Goal: Transaction & Acquisition: Purchase product/service

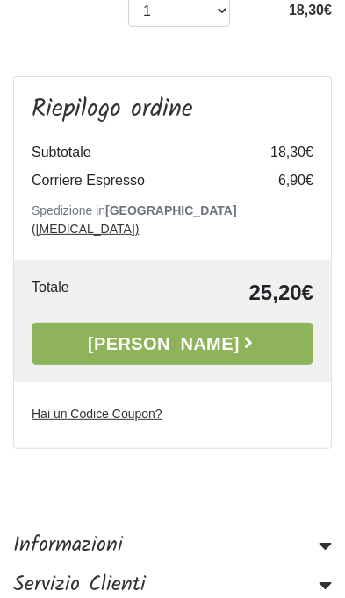
scroll to position [257, 0]
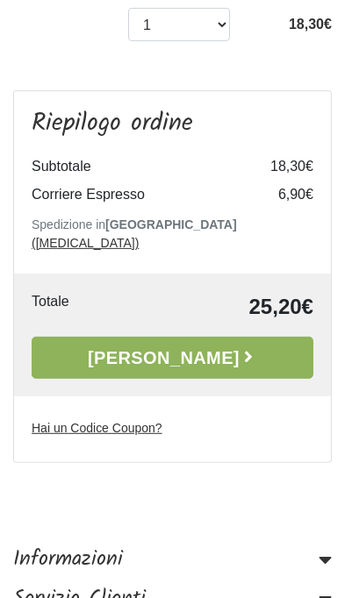
click at [88, 337] on link "[PERSON_NAME]" at bounding box center [172, 358] width 281 height 42
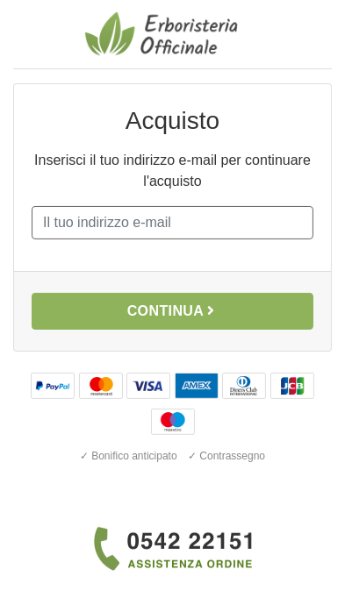
click at [88, 227] on input "E-mail" at bounding box center [172, 222] width 281 height 33
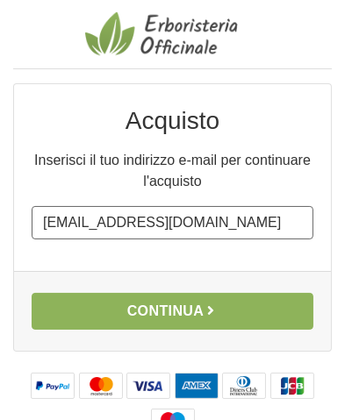
type input "simonebik1@gmail.com"
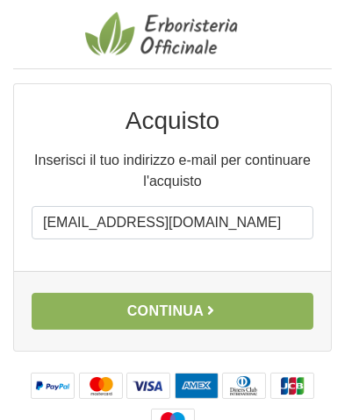
click at [67, 323] on button "Continua" at bounding box center [172, 311] width 281 height 37
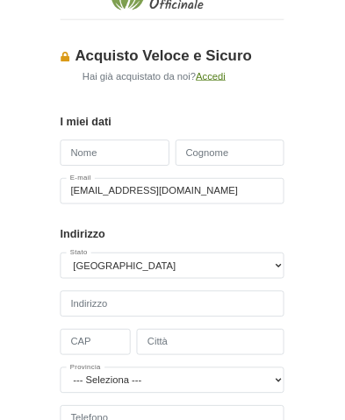
scroll to position [46, 0]
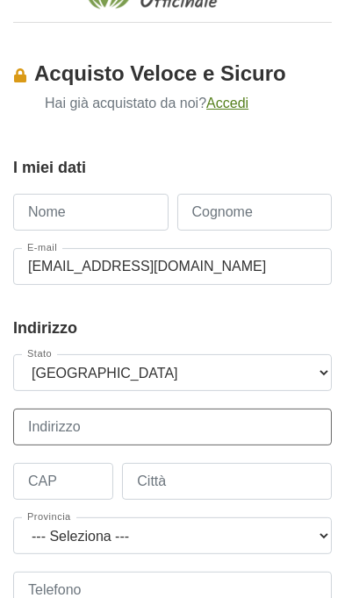
click at [283, 430] on input "Indirizzo" at bounding box center [172, 427] width 318 height 37
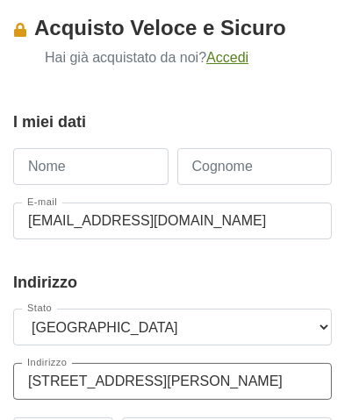
scroll to position [139, 0]
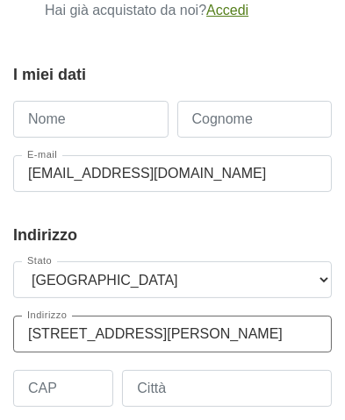
type input "Via Sergio Tofano 4"
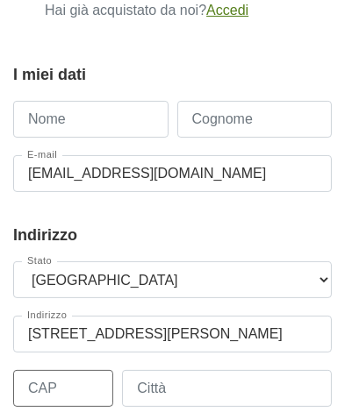
click at [39, 392] on input "CAP" at bounding box center [63, 388] width 100 height 37
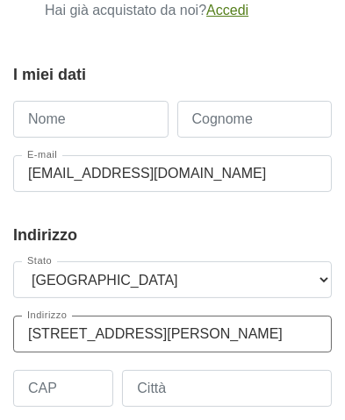
click at [98, 331] on input "Via Sergio Tofano 4" at bounding box center [172, 334] width 318 height 37
click at [96, 337] on input "Via Sergio Tofano 4" at bounding box center [172, 334] width 318 height 37
type input "Via Mazzini 2"
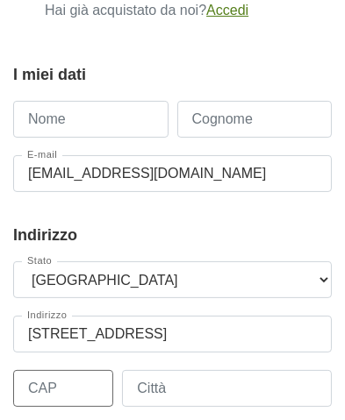
click at [40, 402] on input "CAP" at bounding box center [63, 388] width 100 height 37
type input "33092"
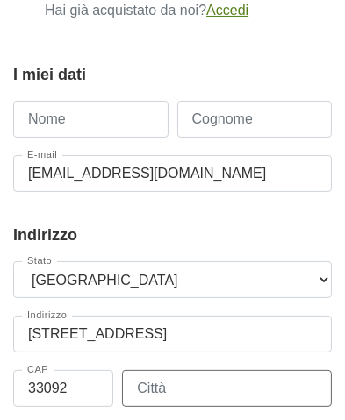
click at [281, 393] on input "Città" at bounding box center [227, 388] width 210 height 37
type input "C"
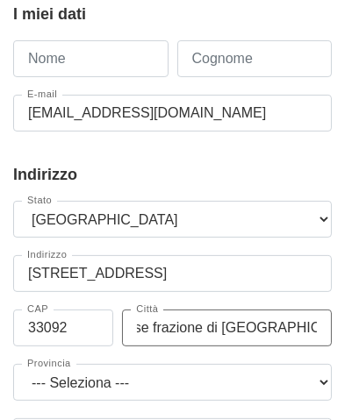
scroll to position [217, 0]
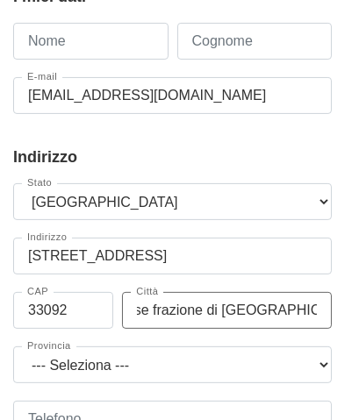
type input "Orgnese frazione di Cavasso nuovo"
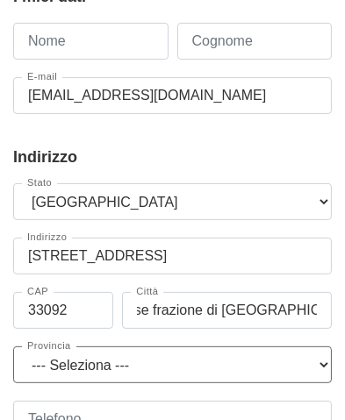
click at [288, 376] on select "--- Seleziona --- Agrigento Alessandria Ancona Aosta Arezzo Ascoli Piceno Asti …" at bounding box center [172, 364] width 318 height 37
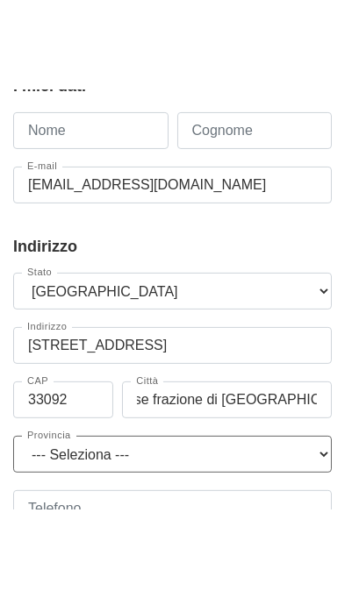
scroll to position [0, 0]
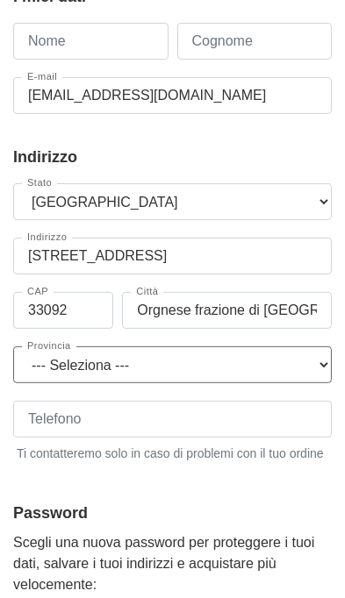
select select "3915"
